Goal: Navigation & Orientation: Find specific page/section

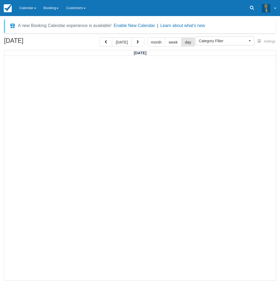
select select
click at [2, 199] on div "[DATE] [DATE] month week day [DATE]" at bounding box center [140, 159] width 280 height 244
click at [30, 6] on link "Calendar" at bounding box center [28, 8] width 24 height 16
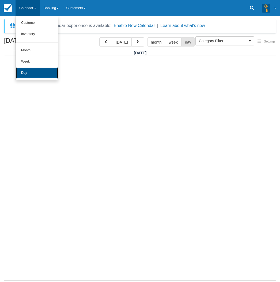
click at [31, 73] on link "Day" at bounding box center [37, 72] width 42 height 11
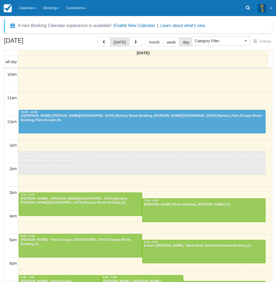
select select
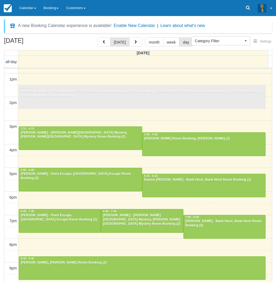
click at [2, 182] on div "[DATE] [DATE] month week day [DATE] all-day 10am 11am 12pm 1pm 2pm 3pm 4pm 5pm …" at bounding box center [138, 167] width 276 height 261
